Goal: Transaction & Acquisition: Purchase product/service

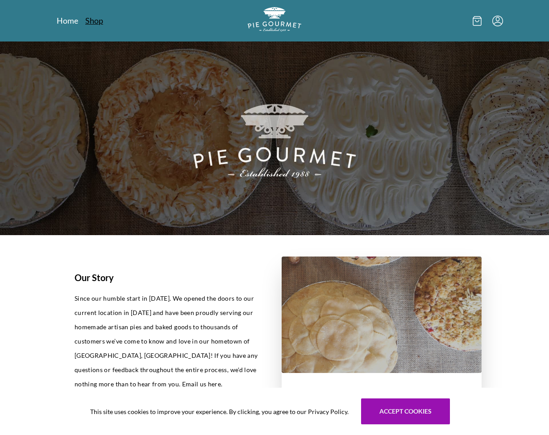
click at [98, 22] on link "Shop" at bounding box center [94, 20] width 18 height 11
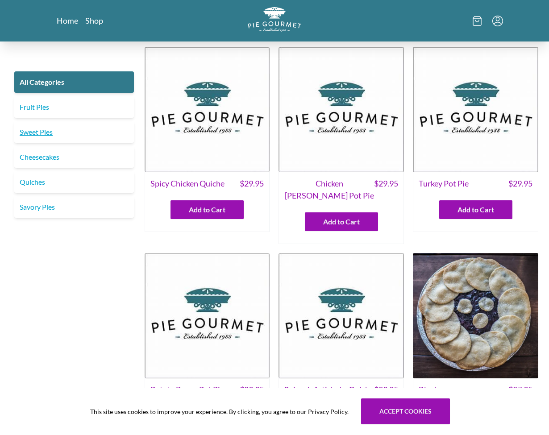
click at [72, 135] on link "Sweet Pies" at bounding box center [74, 131] width 120 height 21
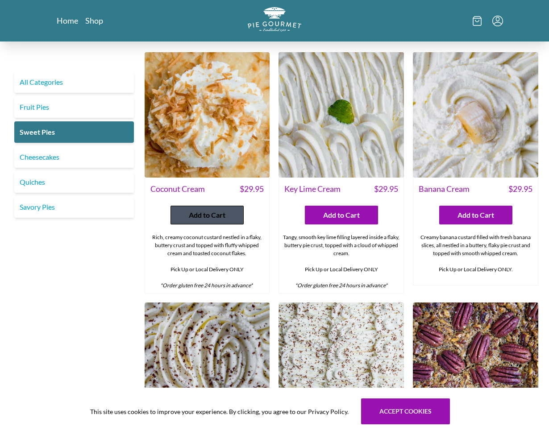
click at [207, 211] on span "Add to Cart" at bounding box center [207, 215] width 37 height 11
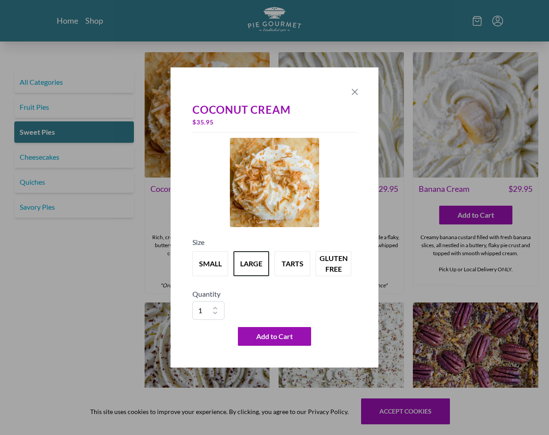
click at [357, 92] on icon "Close panel" at bounding box center [354, 92] width 11 height 11
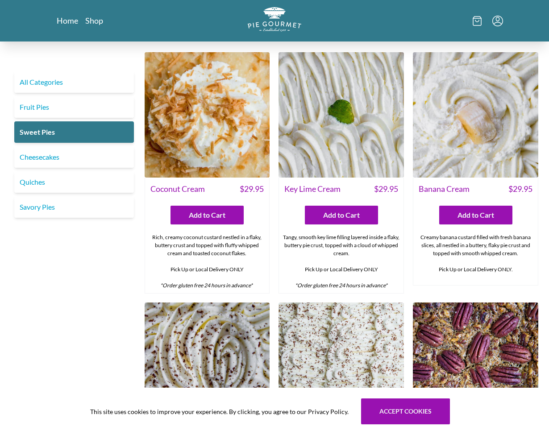
click at [239, 111] on img at bounding box center [207, 114] width 125 height 125
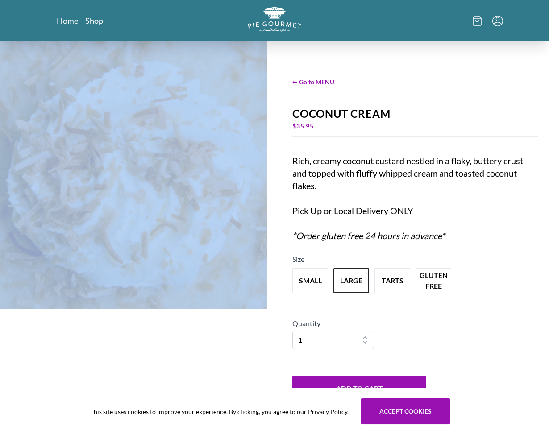
click at [239, 110] on div at bounding box center [133, 239] width 267 height 396
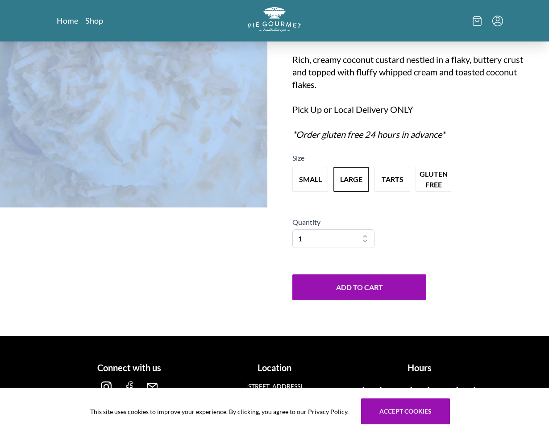
scroll to position [101, 0]
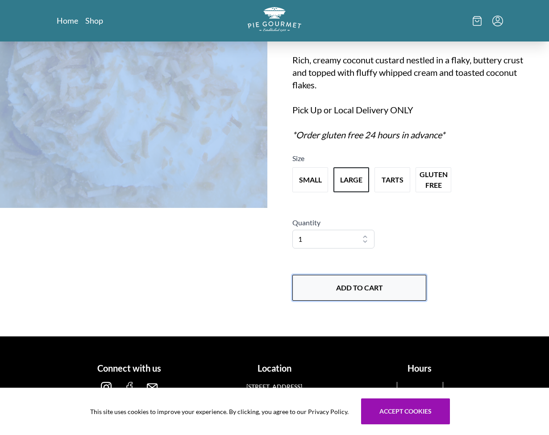
click at [361, 283] on button "Add to Cart" at bounding box center [359, 288] width 134 height 26
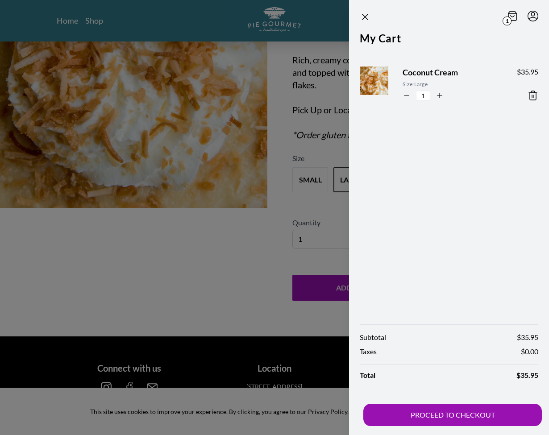
click at [215, 257] on div at bounding box center [274, 217] width 549 height 435
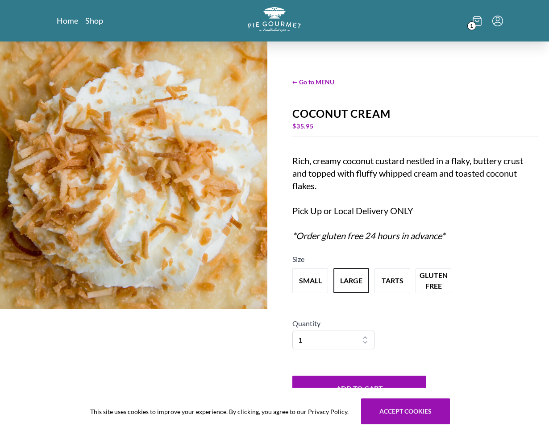
scroll to position [0, 0]
click at [73, 20] on link "Home" at bounding box center [67, 20] width 21 height 11
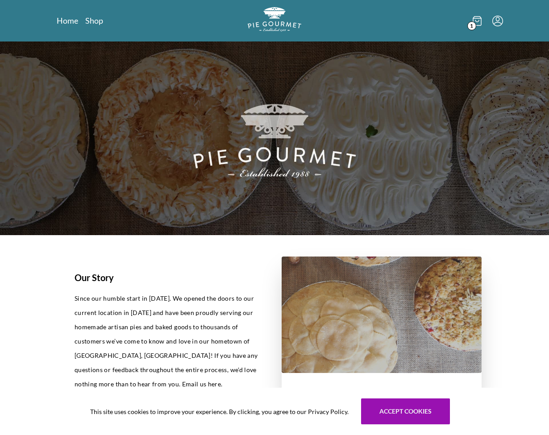
scroll to position [0, 0]
click at [184, 133] on img at bounding box center [274, 138] width 549 height 194
click at [93, 19] on link "Shop" at bounding box center [94, 20] width 18 height 11
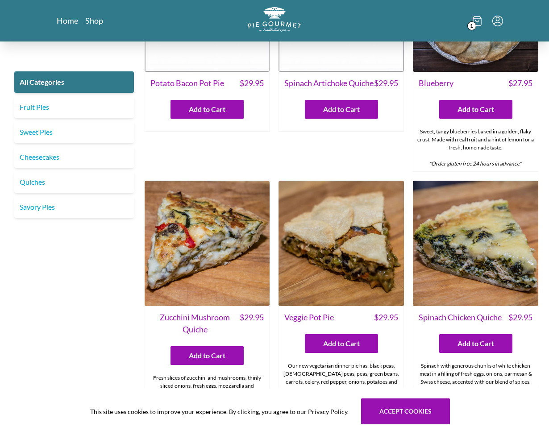
scroll to position [307, 0]
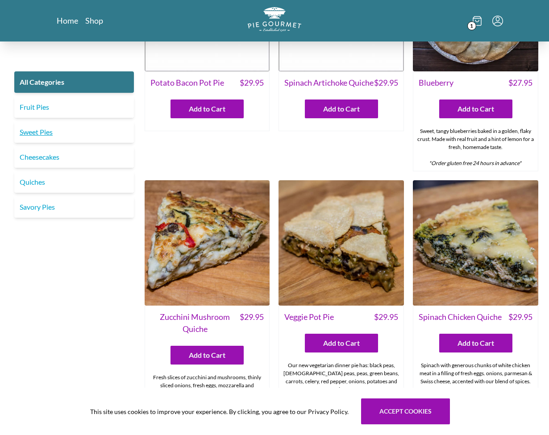
click at [32, 128] on link "Sweet Pies" at bounding box center [74, 131] width 120 height 21
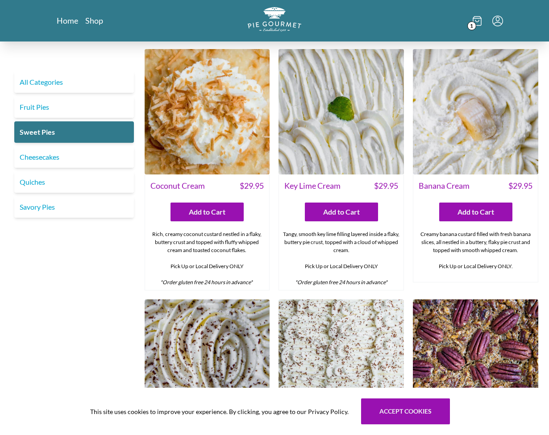
scroll to position [5, 0]
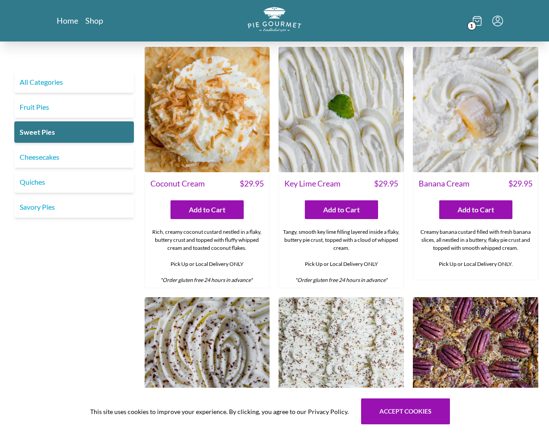
click at [475, 123] on img at bounding box center [475, 109] width 125 height 125
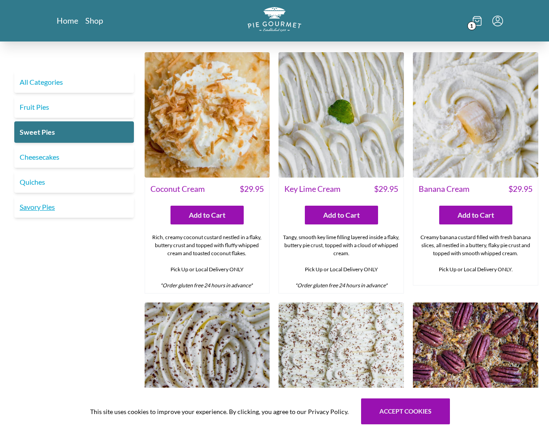
click at [56, 206] on link "Savory Pies" at bounding box center [74, 206] width 120 height 21
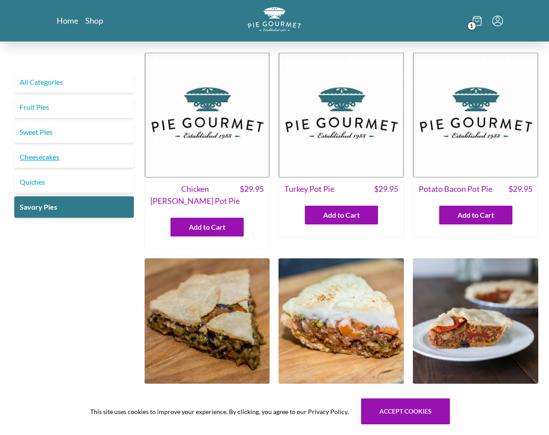
click at [39, 156] on link "Cheesecakes" at bounding box center [74, 156] width 120 height 21
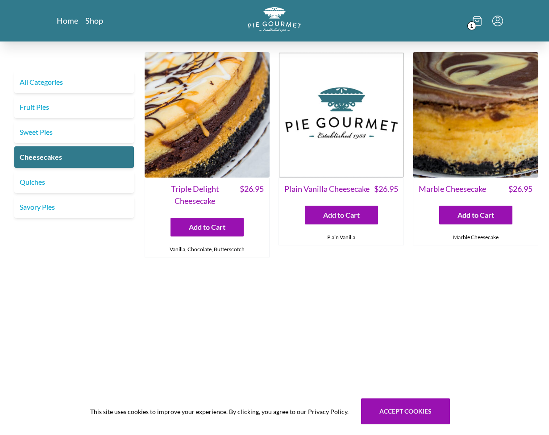
click at [504, 145] on img at bounding box center [475, 114] width 125 height 125
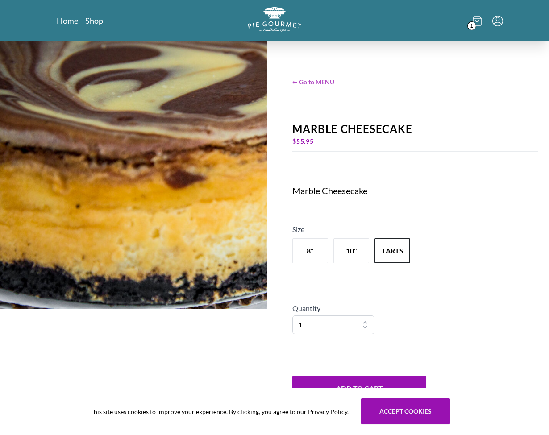
click at [315, 83] on span "← Go to MENU" at bounding box center [415, 81] width 246 height 9
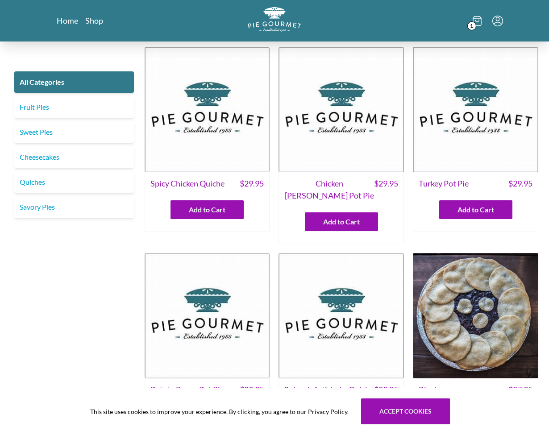
click at [479, 24] on icon at bounding box center [477, 21] width 9 height 10
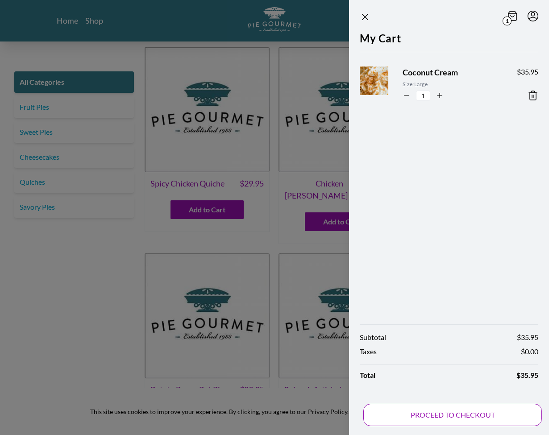
click at [436, 413] on button "PROCEED TO CHECKOUT" at bounding box center [452, 415] width 178 height 22
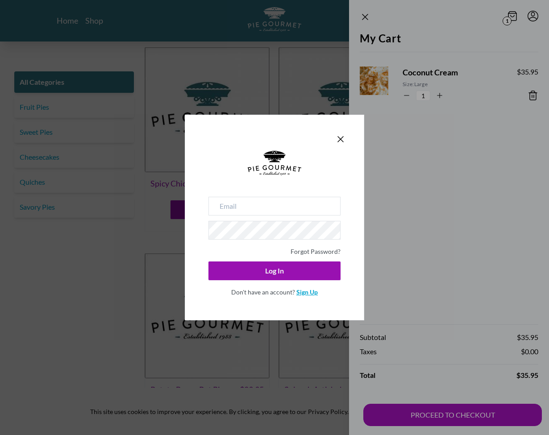
click at [310, 294] on link "Sign Up" at bounding box center [306, 292] width 21 height 8
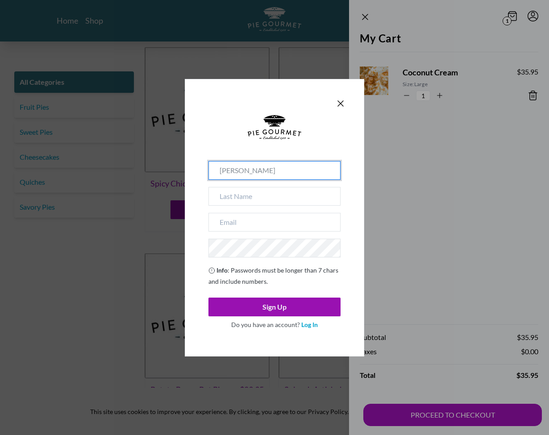
type input "[PERSON_NAME]"
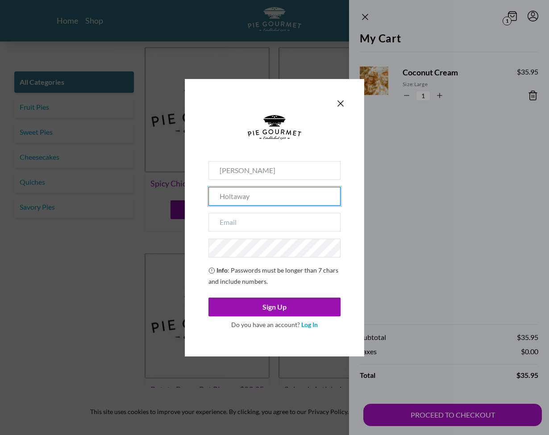
type input "Holtaway"
type input "[PERSON_NAME]"
type input "[PERSON_NAME][EMAIL_ADDRESS][PERSON_NAME][DOMAIN_NAME]"
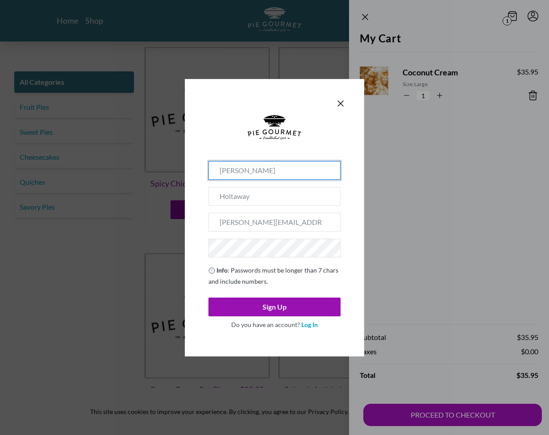
click at [271, 173] on input "[PERSON_NAME]" at bounding box center [274, 170] width 132 height 19
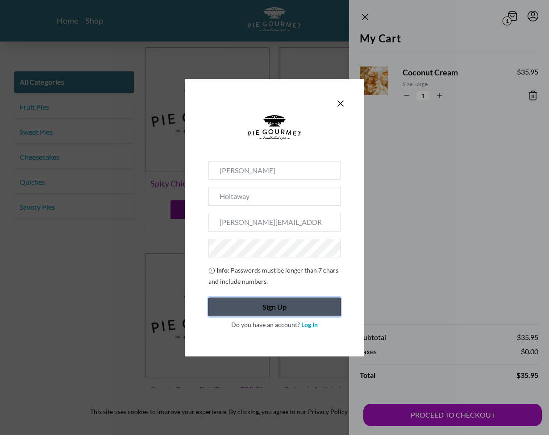
click at [266, 306] on button "Sign Up" at bounding box center [274, 307] width 132 height 19
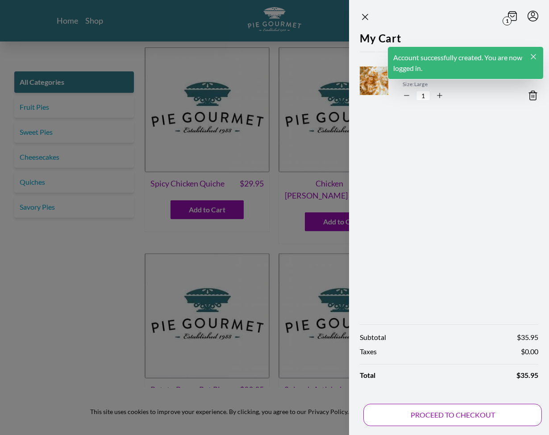
click at [403, 415] on button "PROCEED TO CHECKOUT" at bounding box center [452, 415] width 178 height 22
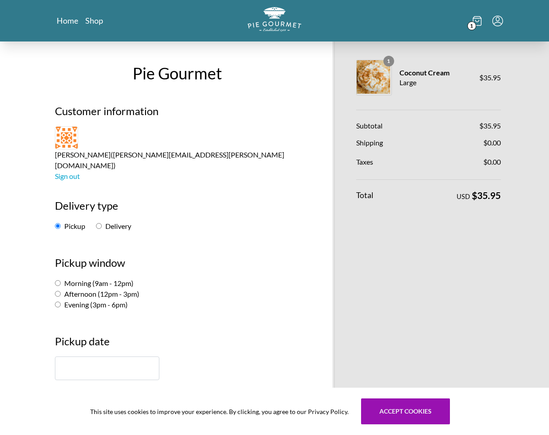
click at [57, 280] on input "Morning (9am - 12pm)" at bounding box center [58, 283] width 6 height 6
radio input "true"
click at [105, 357] on input "text" at bounding box center [107, 369] width 104 height 24
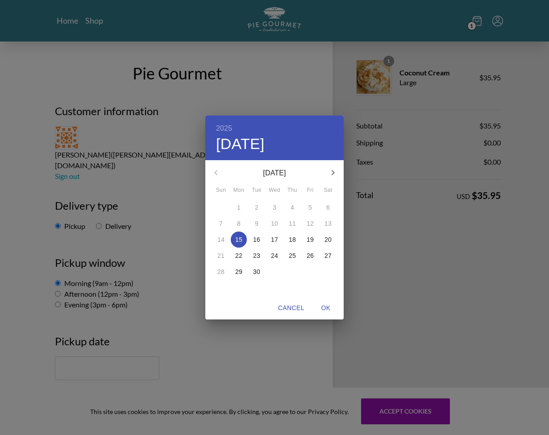
click at [293, 241] on p "18" at bounding box center [292, 239] width 7 height 9
click at [329, 308] on span "OK" at bounding box center [325, 308] width 21 height 11
type input "[DATE]"
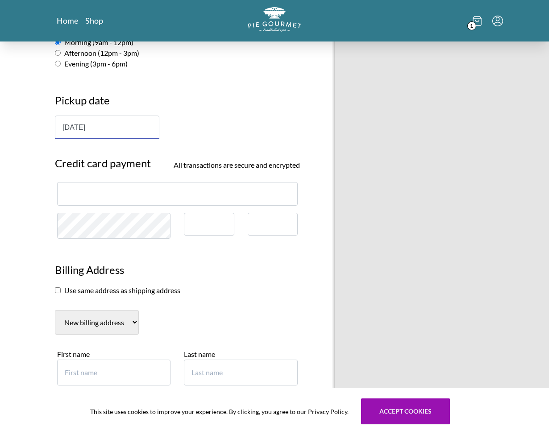
scroll to position [242, 0]
click at [102, 181] on div at bounding box center [177, 193] width 241 height 24
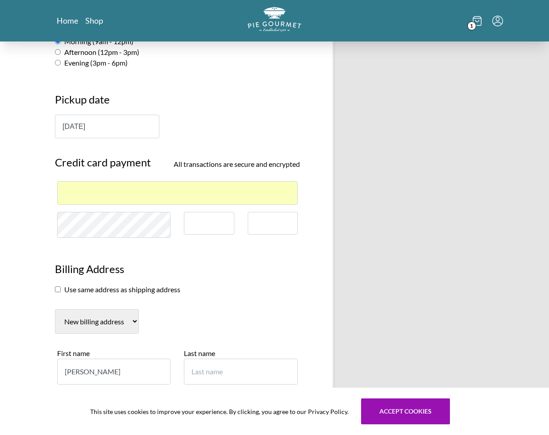
type input "[PERSON_NAME]"
type input "Holtaway"
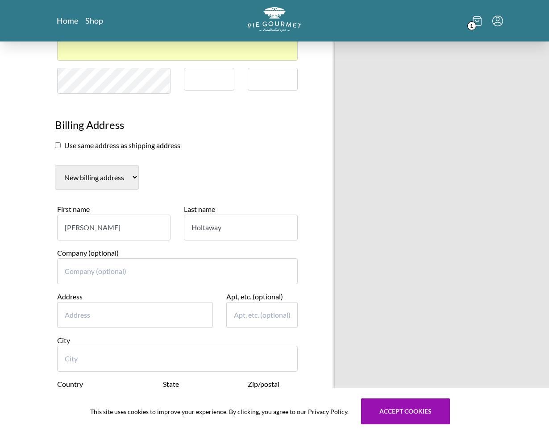
scroll to position [387, 0]
click at [133, 301] on input "Address" at bounding box center [135, 314] width 156 height 26
click at [203, 301] on input "Address" at bounding box center [135, 314] width 156 height 26
type input "9603 Concerto Court"
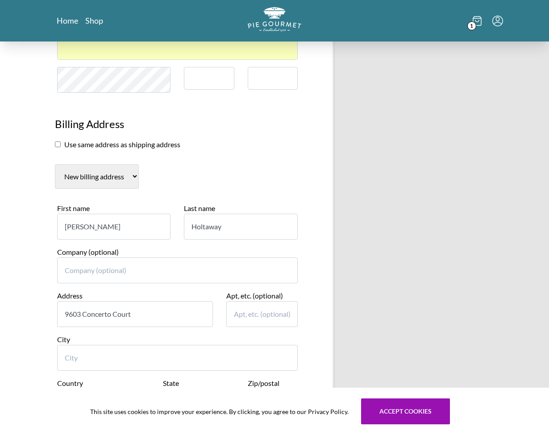
type input "[GEOGRAPHIC_DATA]"
select select "VA"
type input "22182-3315"
click at [136, 301] on input "9603 Concerto Court" at bounding box center [135, 314] width 156 height 26
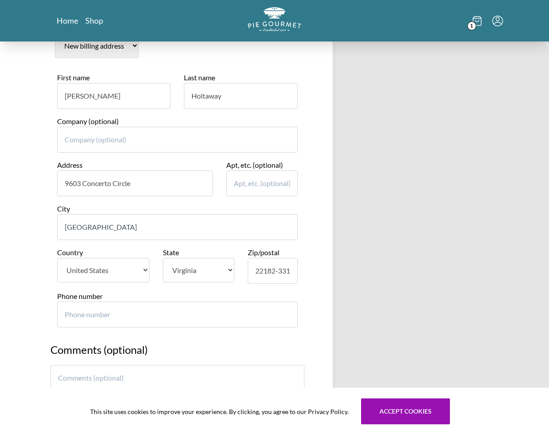
scroll to position [520, 0]
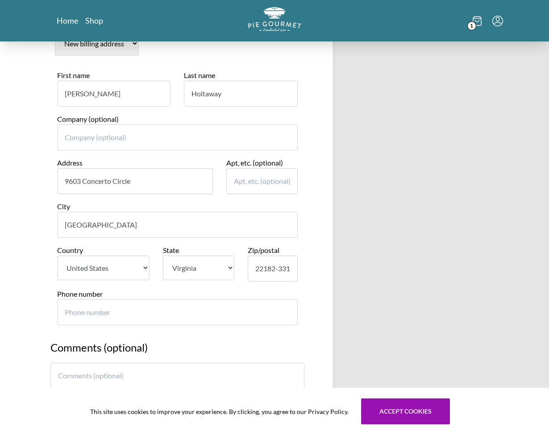
type input "9603 Concerto Circle"
click at [172, 299] on input "Phone number" at bounding box center [177, 312] width 241 height 26
type input "7033191672"
click at [165, 363] on textarea at bounding box center [177, 392] width 254 height 58
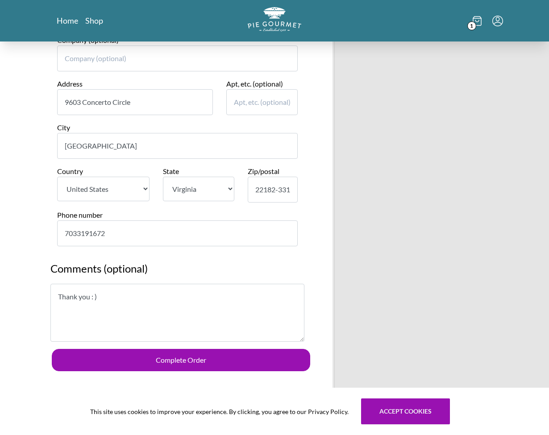
scroll to position [599, 0]
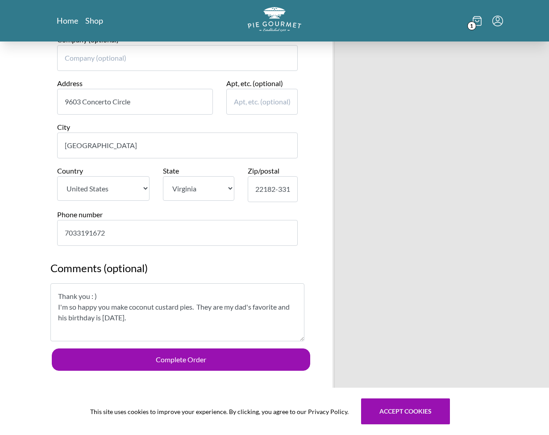
click at [193, 283] on textarea "Thank you : ) I'm so happy you make coconut custard pies. They are my dad's fav…" at bounding box center [177, 312] width 254 height 58
drag, startPoint x: 252, startPoint y: 273, endPoint x: 448, endPoint y: 270, distance: 195.9
click at [253, 283] on textarea "Thank you : ) I'm so happy you make coconut custard pies - they are really hard…" at bounding box center [177, 312] width 254 height 58
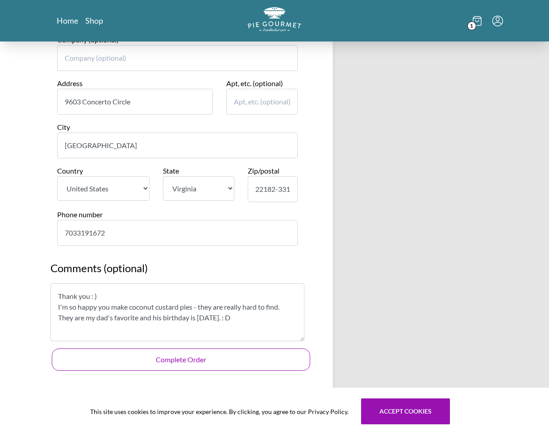
type textarea "Thank you : ) I'm so happy you make coconut custard pies - they are really hard…"
click at [191, 348] on button "Complete Order" at bounding box center [181, 359] width 258 height 22
